Goal: Transaction & Acquisition: Book appointment/travel/reservation

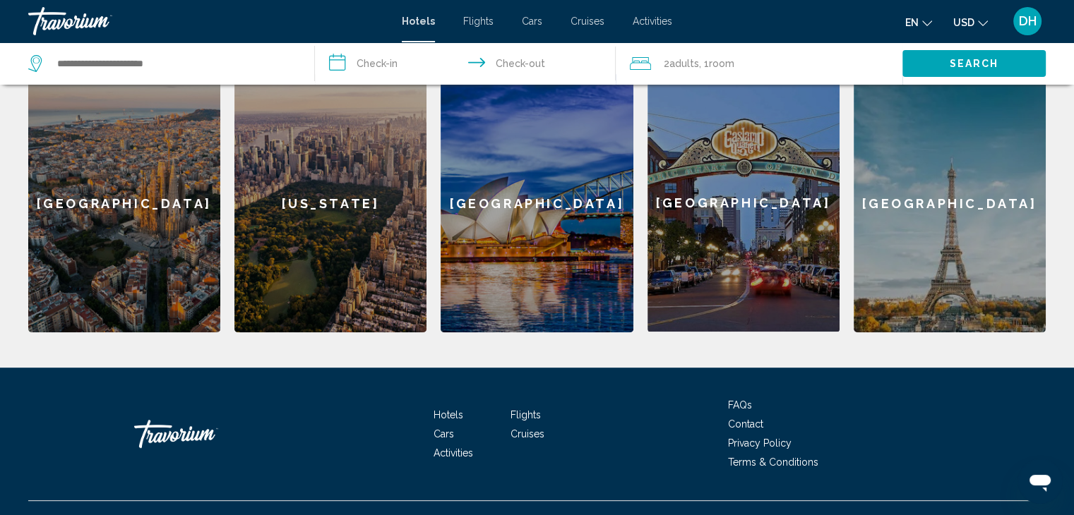
scroll to position [607, 0]
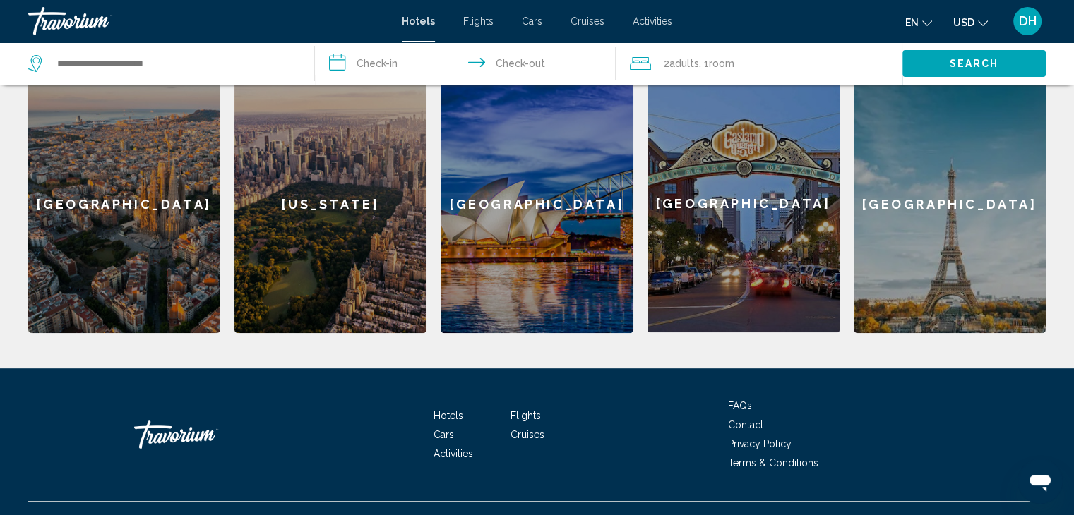
click at [754, 196] on div "[GEOGRAPHIC_DATA]" at bounding box center [743, 204] width 192 height 258
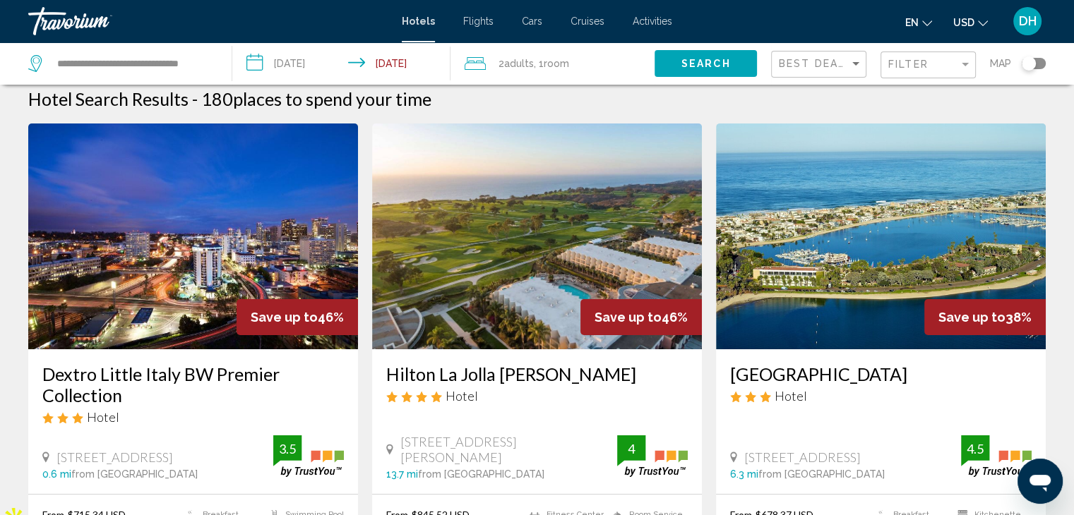
scroll to position [10, 0]
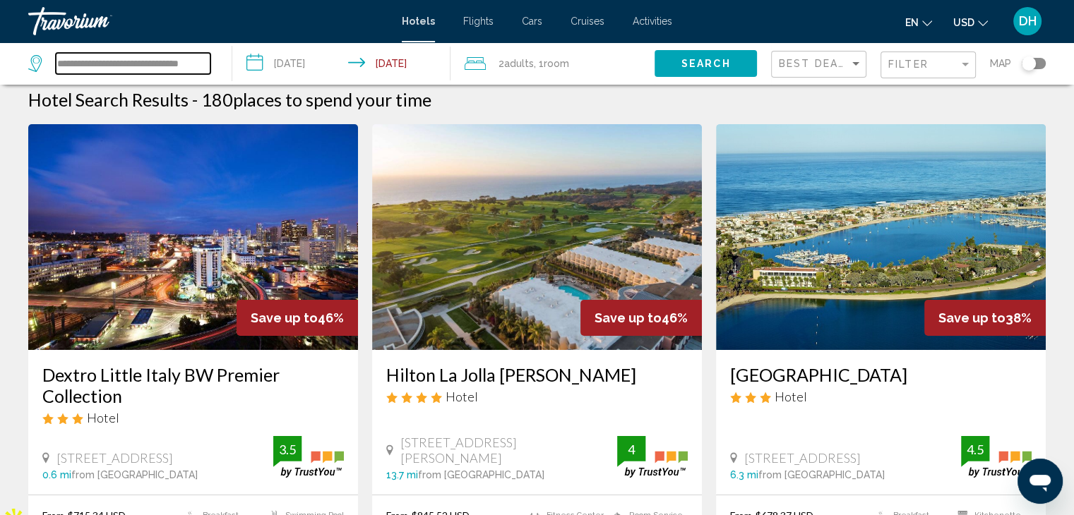
click at [165, 71] on input "**********" at bounding box center [133, 63] width 155 height 21
click at [203, 63] on input "**********" at bounding box center [133, 63] width 155 height 21
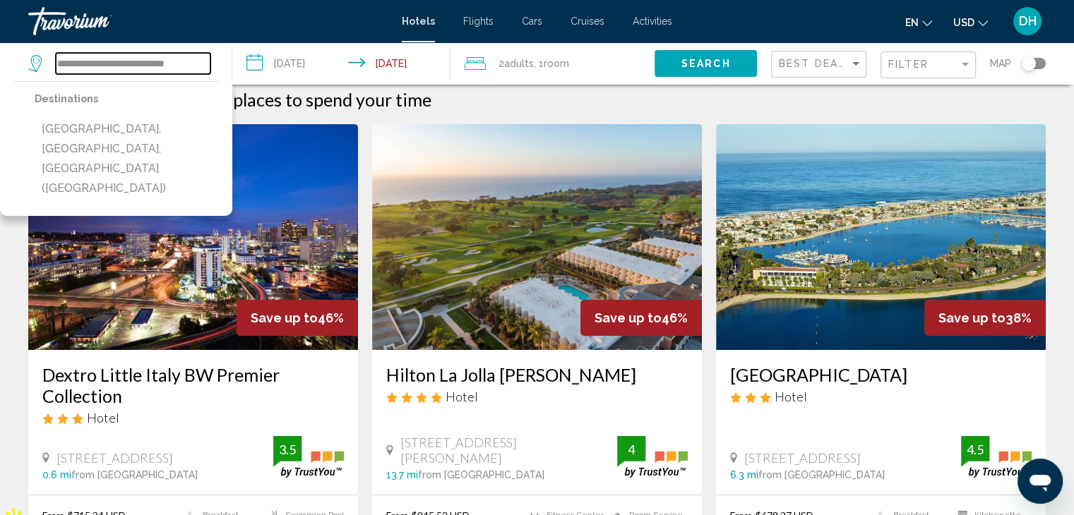
scroll to position [0, 0]
type input "*"
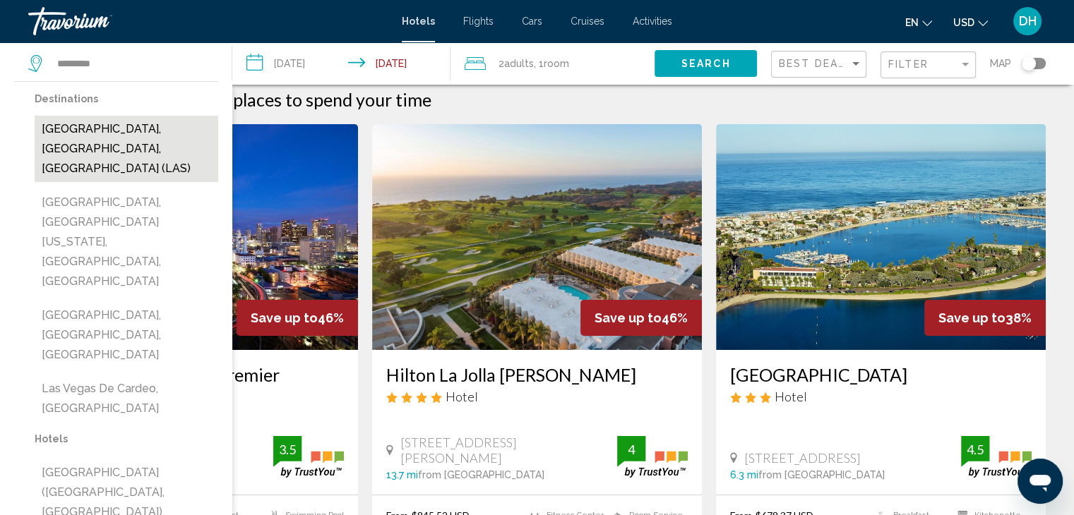
click at [85, 129] on button "[GEOGRAPHIC_DATA], [GEOGRAPHIC_DATA], [GEOGRAPHIC_DATA] (LAS)" at bounding box center [127, 149] width 184 height 66
type input "**********"
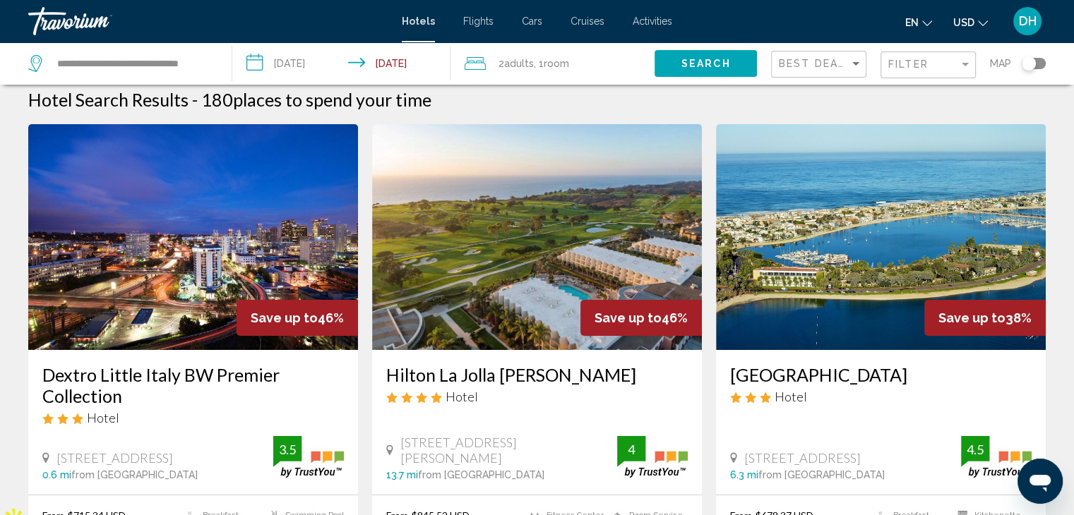
click at [309, 66] on input "**********" at bounding box center [344, 65] width 224 height 47
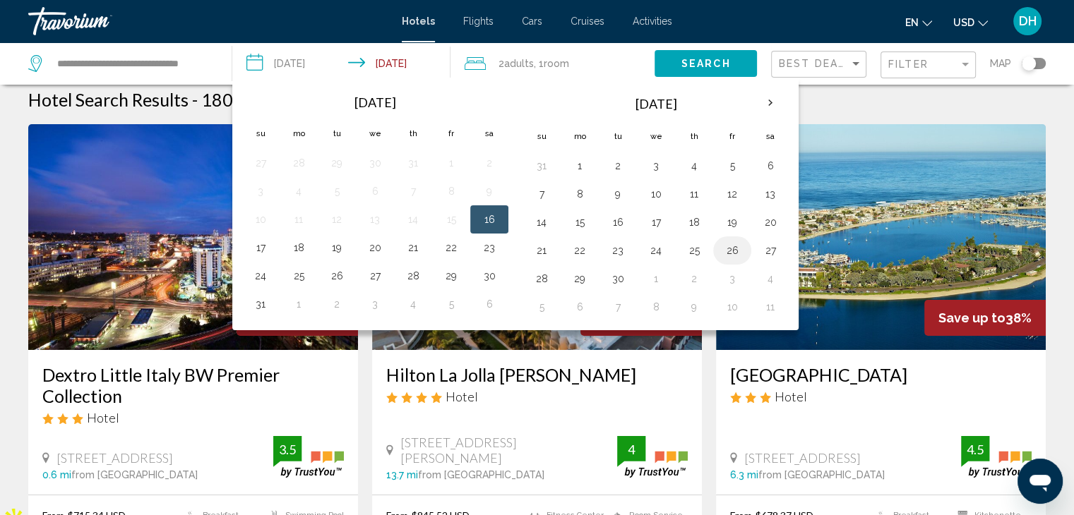
click at [729, 252] on button "26" at bounding box center [732, 251] width 23 height 20
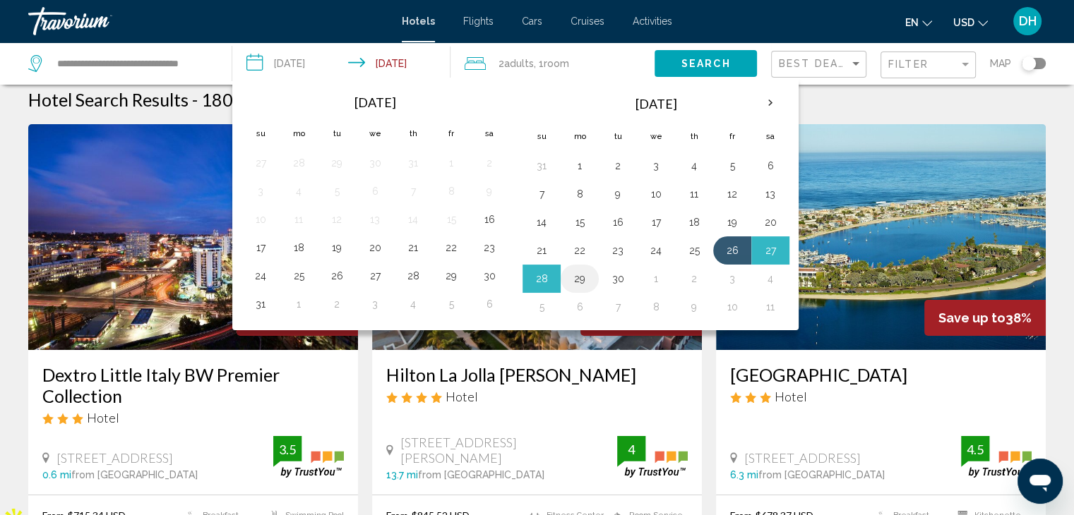
click at [575, 282] on button "29" at bounding box center [579, 279] width 23 height 20
type input "**********"
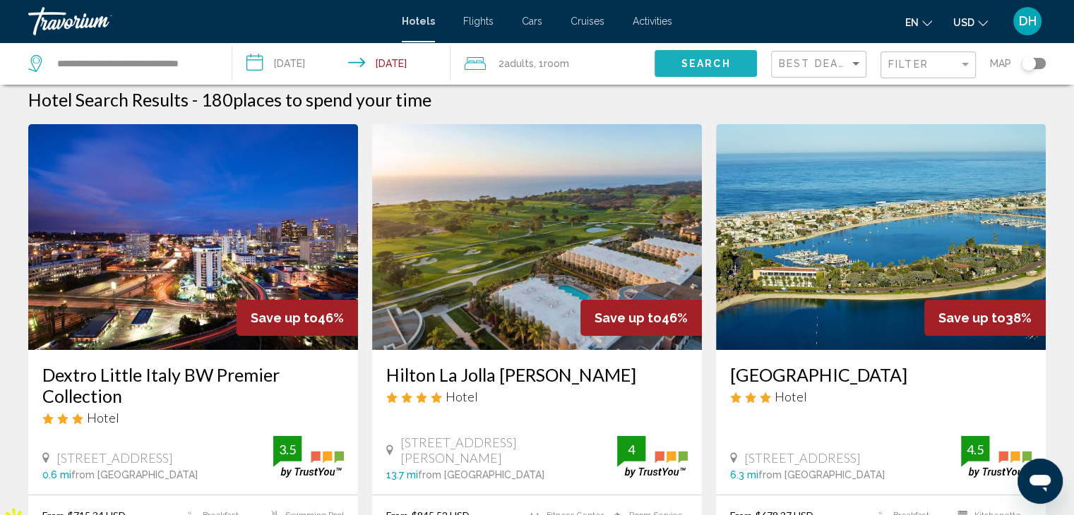
click at [686, 59] on span "Search" at bounding box center [705, 64] width 49 height 11
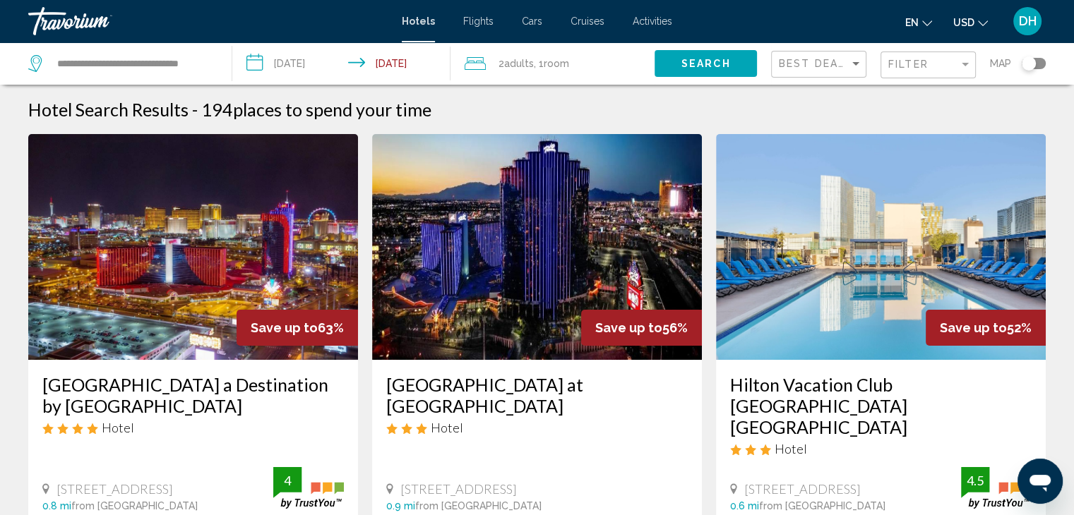
click at [649, 22] on span "Activities" at bounding box center [653, 21] width 40 height 11
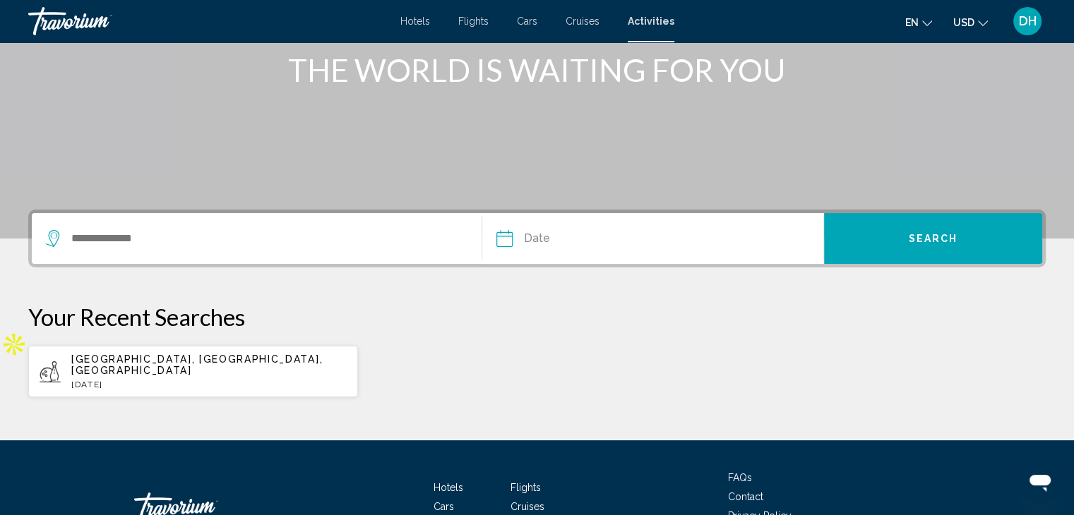
scroll to position [271, 0]
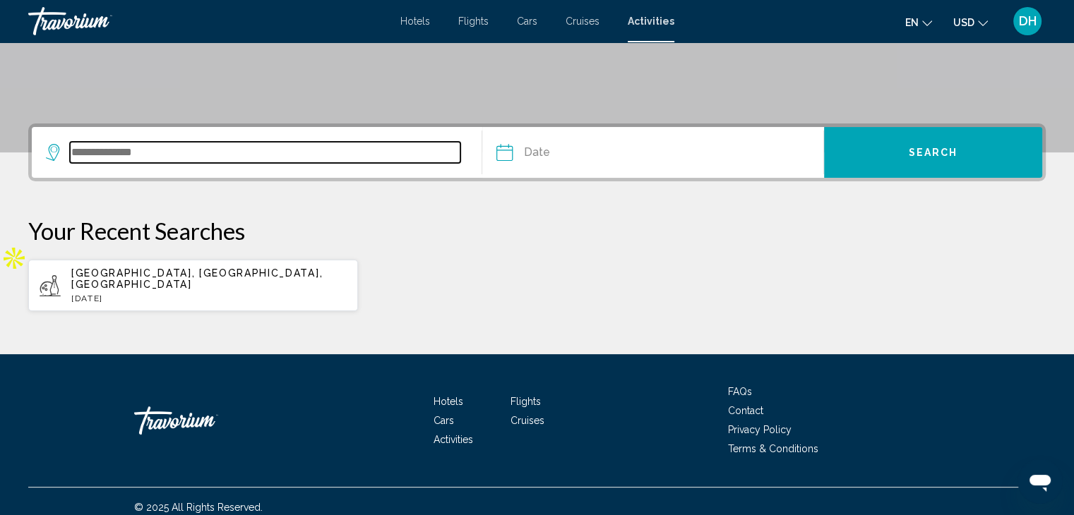
click at [220, 156] on input "Search widget" at bounding box center [265, 152] width 390 height 21
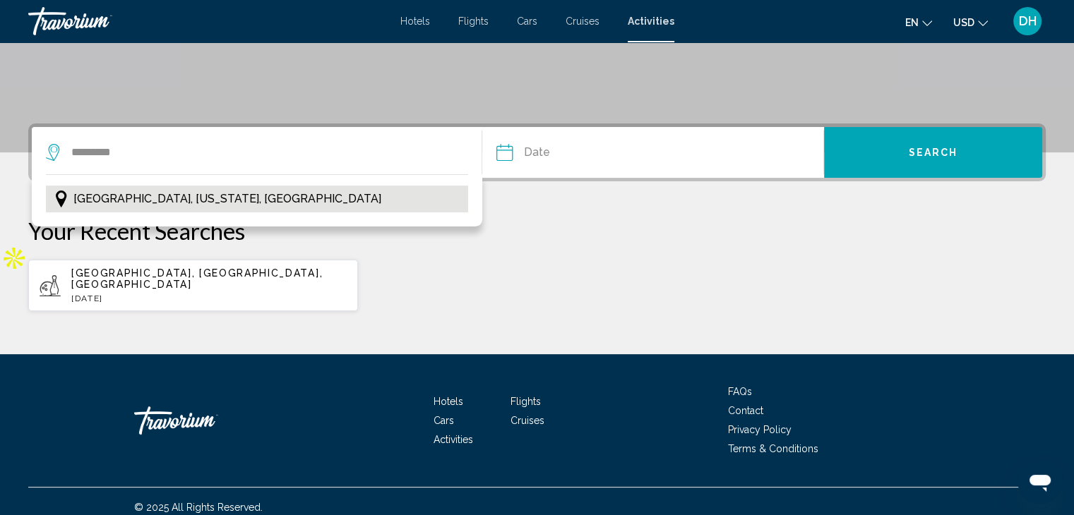
click at [206, 191] on button "[GEOGRAPHIC_DATA], [US_STATE], [GEOGRAPHIC_DATA]" at bounding box center [257, 199] width 422 height 27
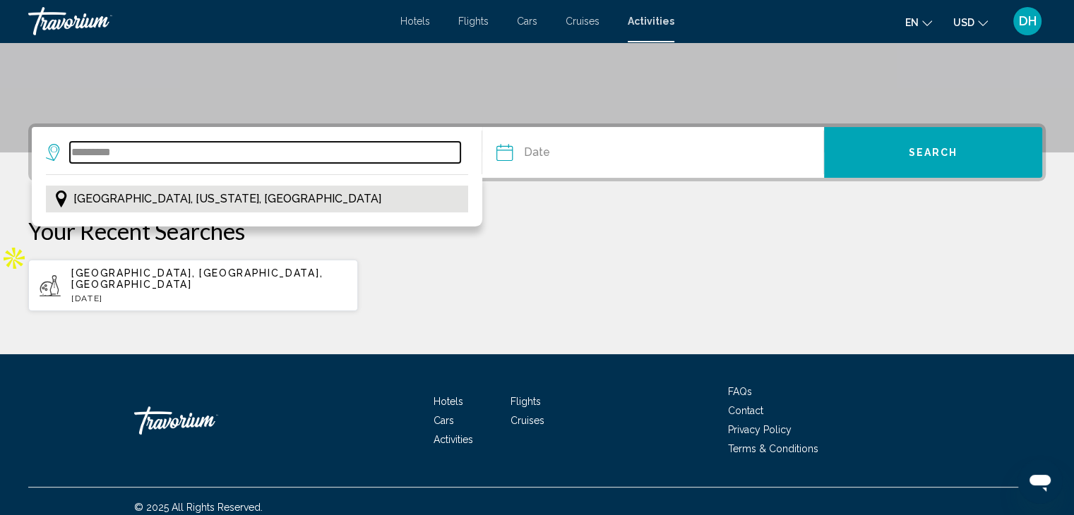
type input "**********"
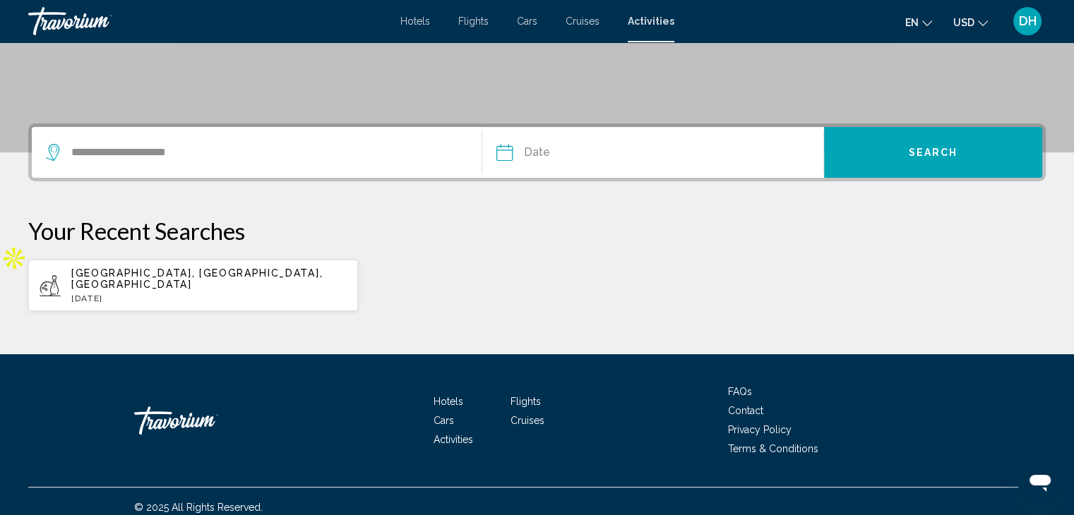
click at [554, 150] on input "Date" at bounding box center [577, 154] width 169 height 55
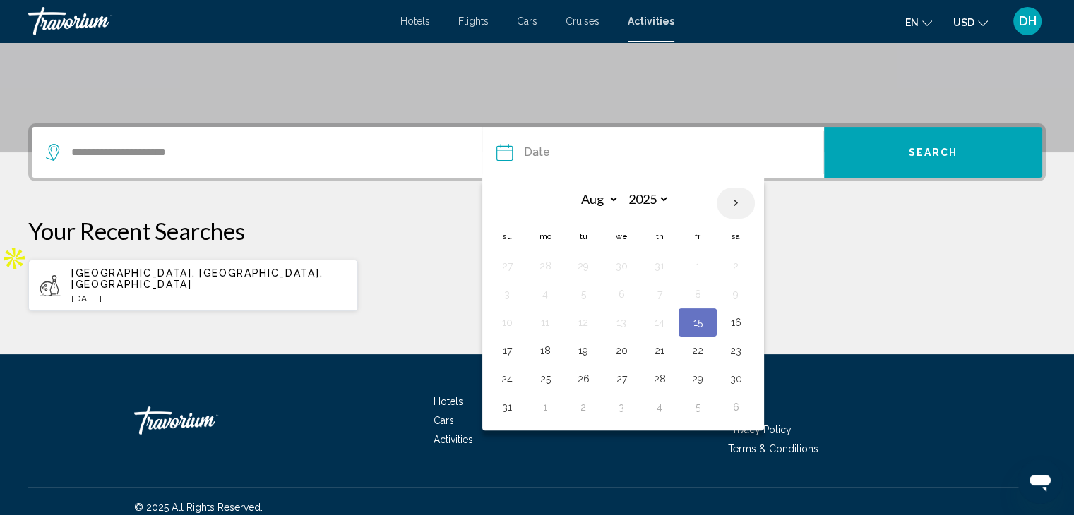
click at [730, 198] on th "Next month" at bounding box center [736, 203] width 38 height 31
select select "*"
click at [698, 345] on button "26" at bounding box center [697, 351] width 23 height 20
type input "**********"
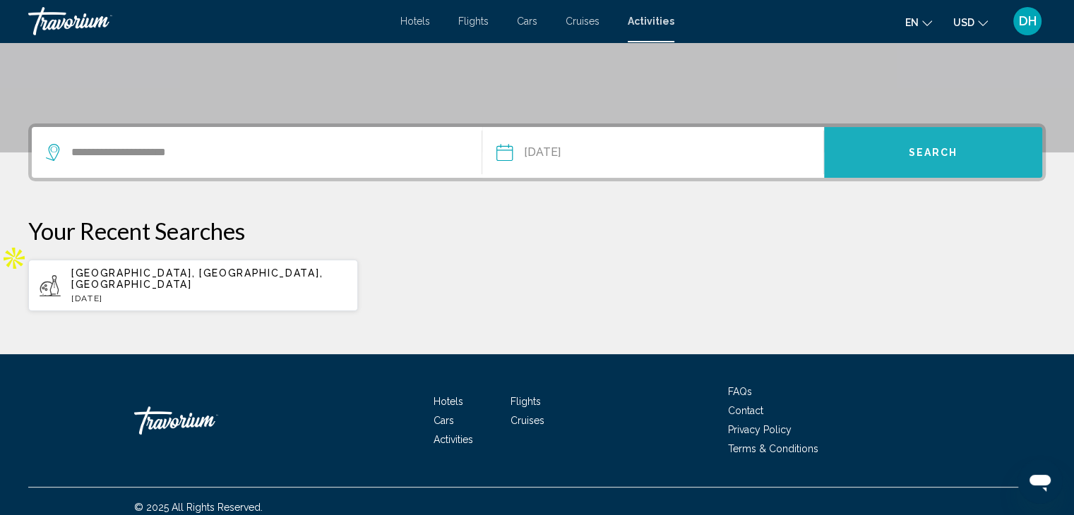
click at [921, 146] on span "Search" at bounding box center [933, 151] width 49 height 11
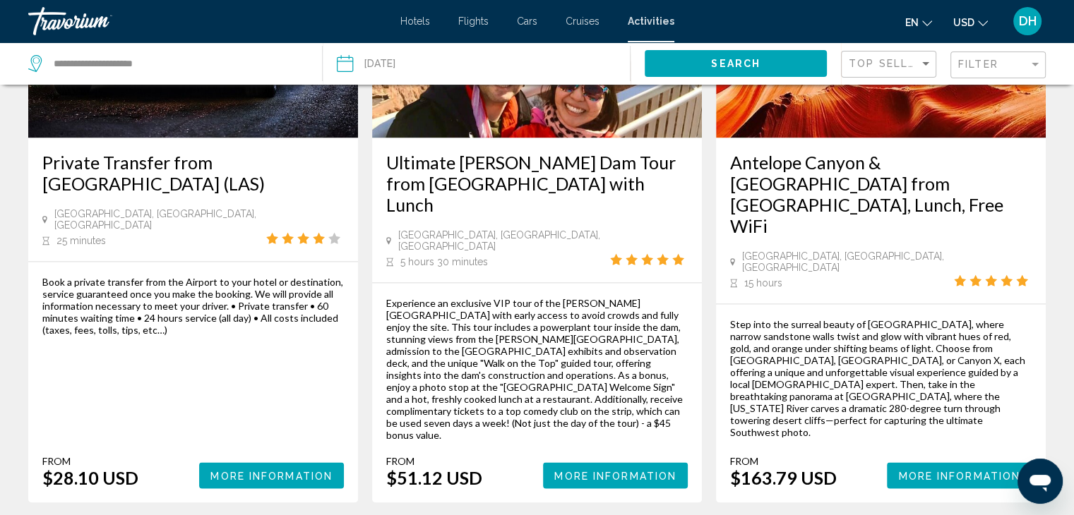
scroll to position [2089, 0]
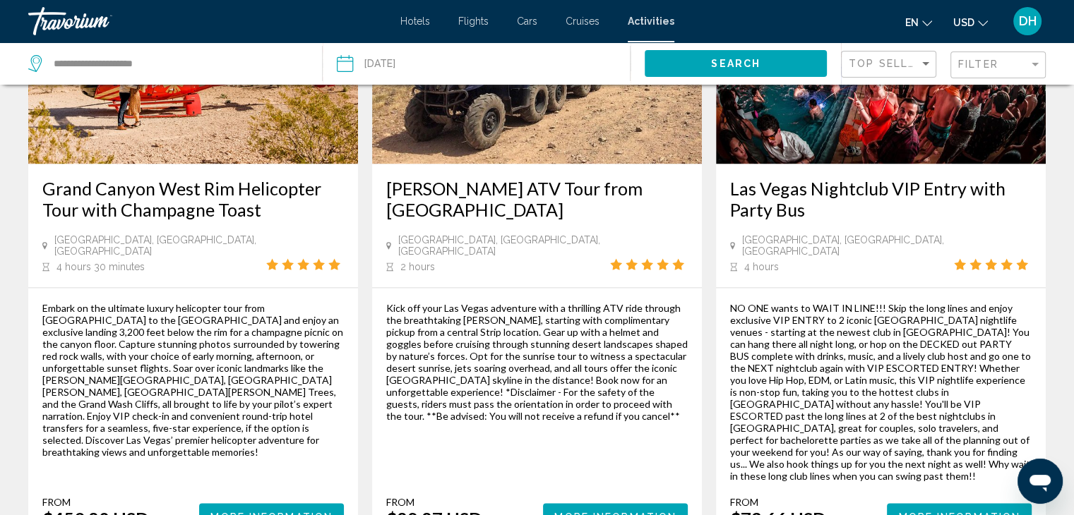
scroll to position [2076, 0]
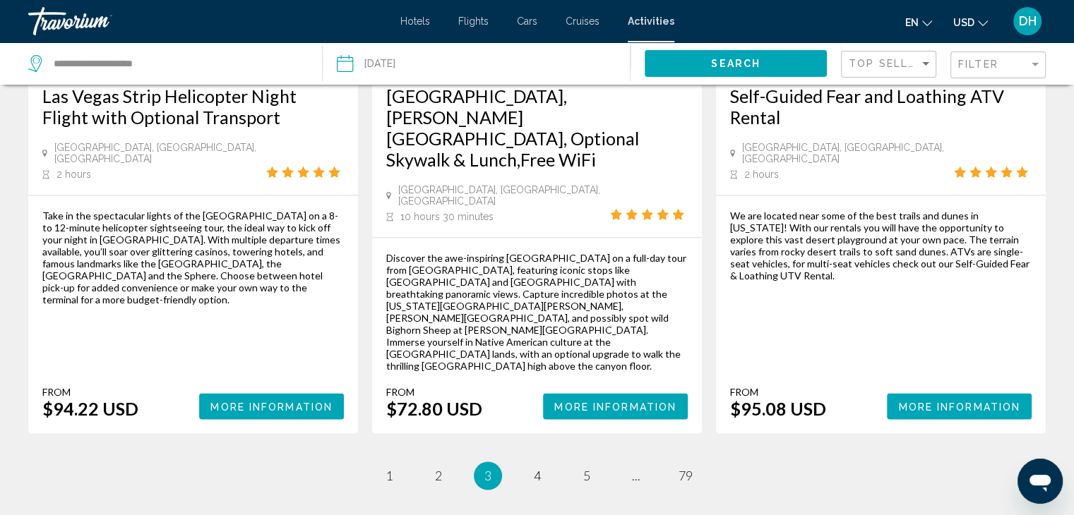
scroll to position [2187, 0]
click at [537, 465] on link "page 4" at bounding box center [537, 477] width 25 height 25
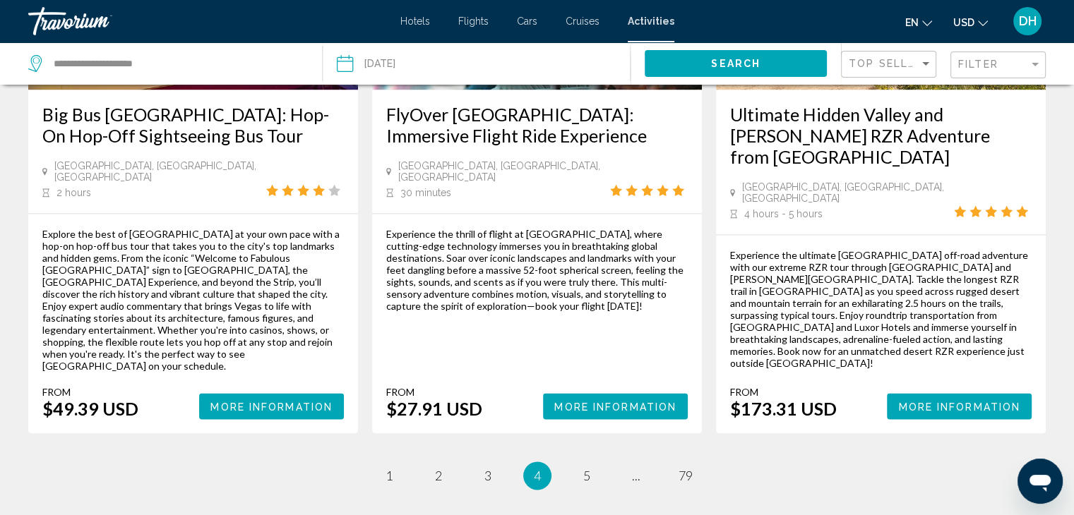
scroll to position [2065, 0]
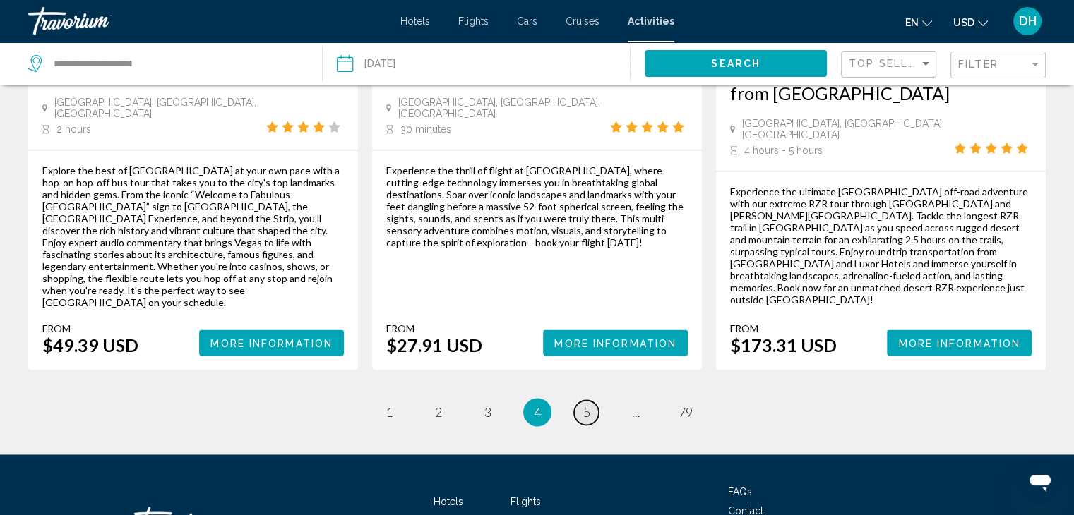
click at [587, 405] on span "5" at bounding box center [586, 413] width 7 height 16
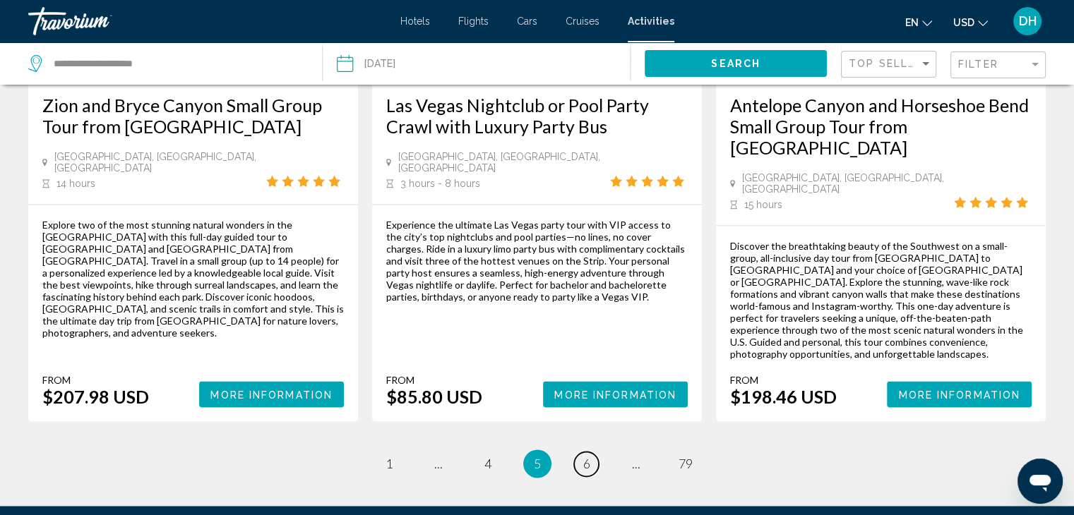
scroll to position [2056, 0]
click at [590, 452] on link "page 6" at bounding box center [586, 464] width 25 height 25
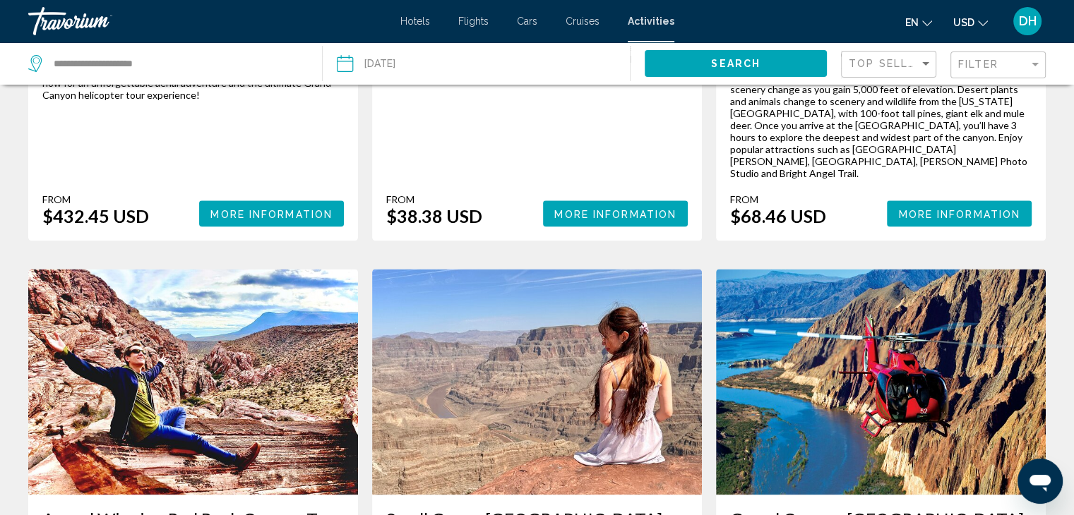
scroll to position [2140, 0]
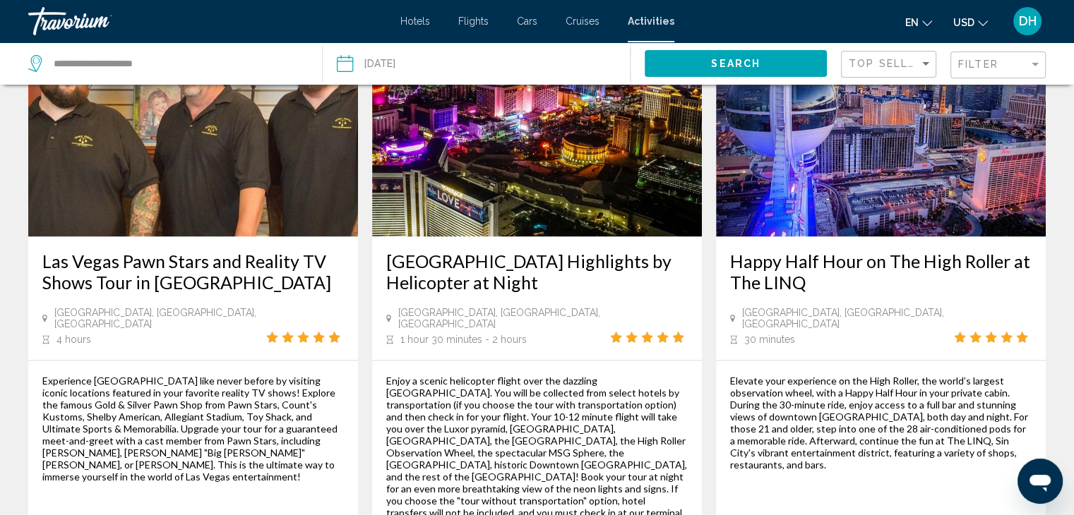
scroll to position [2021, 0]
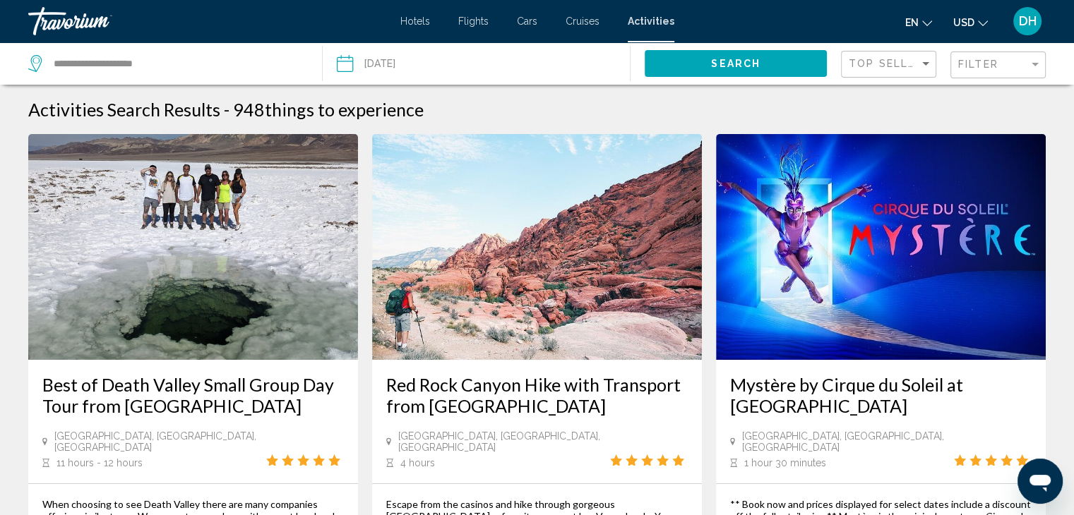
click at [585, 111] on div "Activities Search Results - 948 things to experience" at bounding box center [536, 109] width 1017 height 21
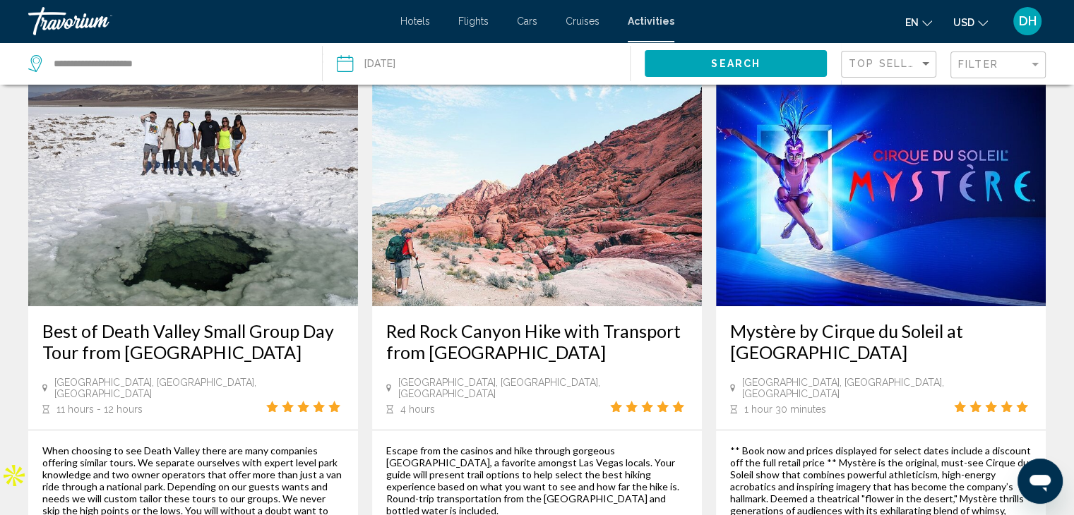
scroll to position [50, 0]
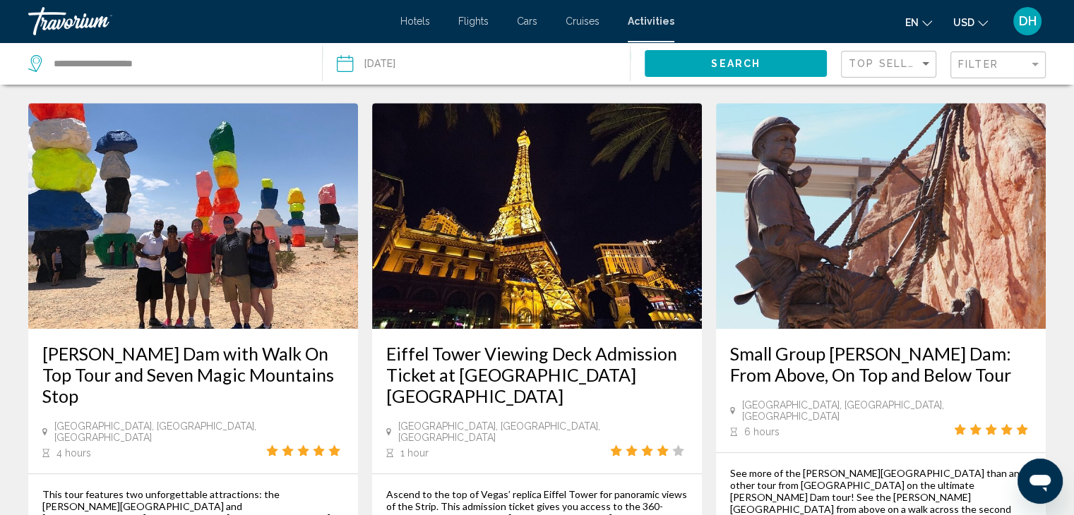
click at [585, 111] on img "Main content" at bounding box center [537, 216] width 330 height 226
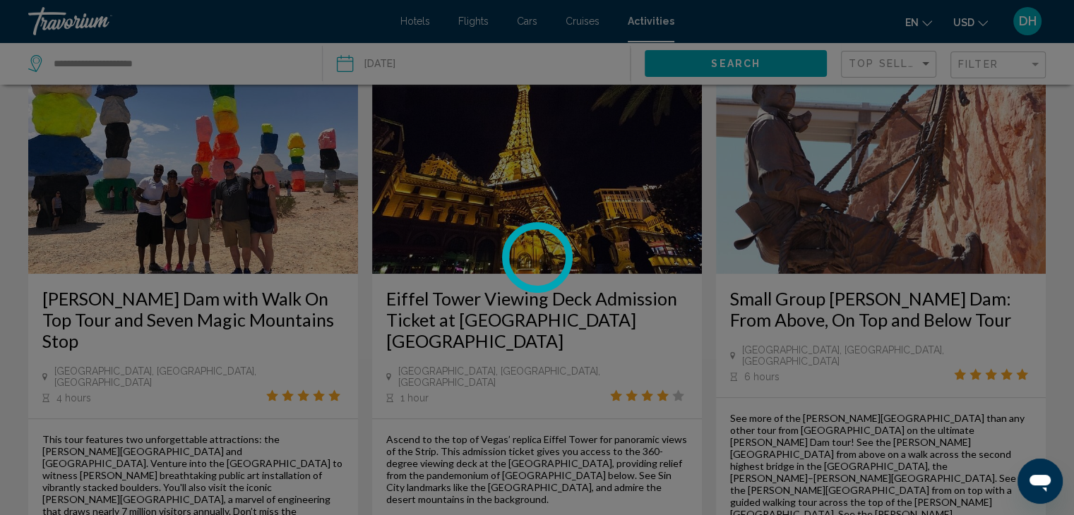
scroll to position [724, 0]
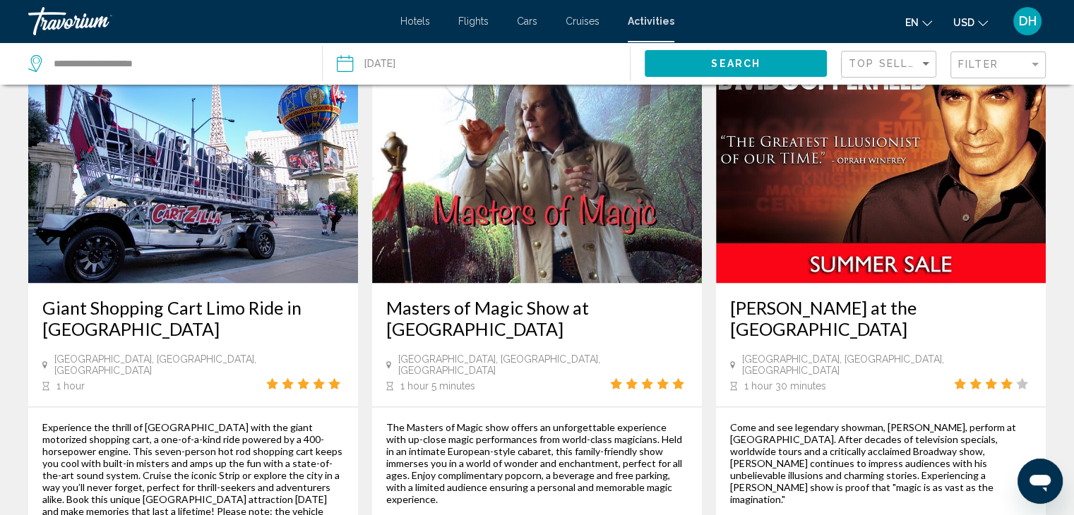
scroll to position [1878, 0]
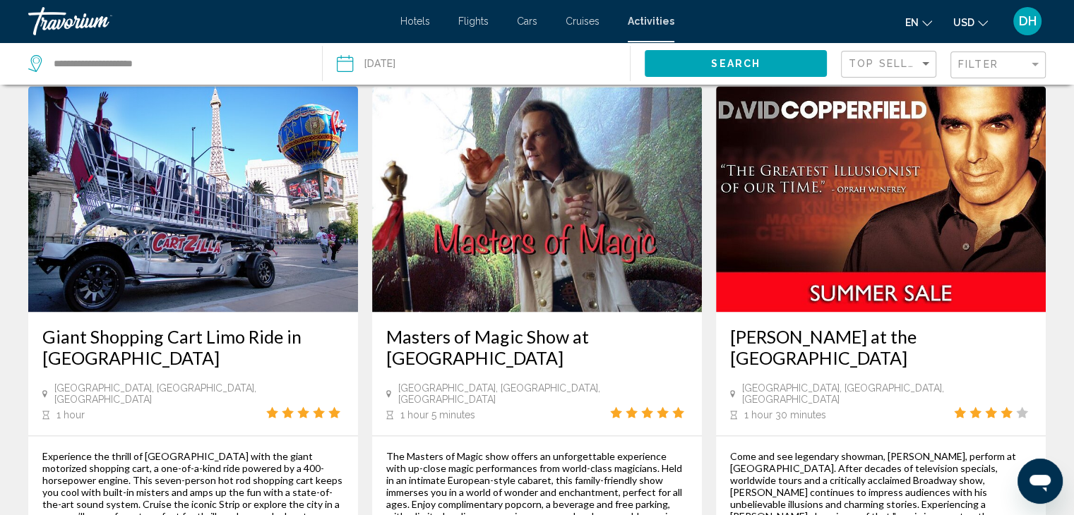
click at [549, 326] on h3 "Masters of Magic Show at [GEOGRAPHIC_DATA]" at bounding box center [536, 347] width 301 height 42
